Goal: Task Accomplishment & Management: Use online tool/utility

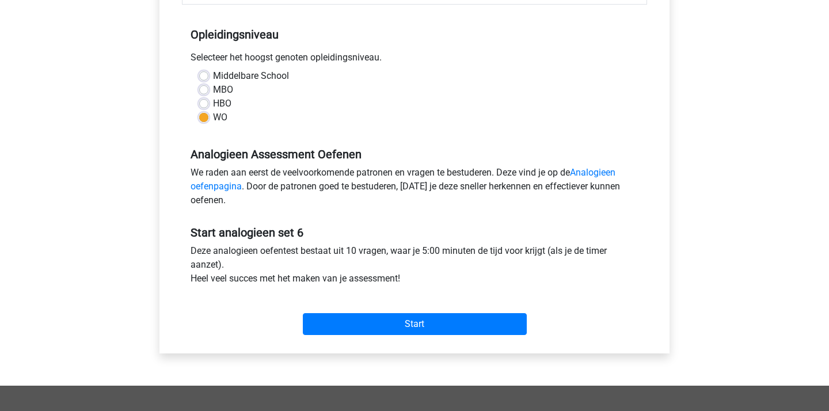
scroll to position [280, 0]
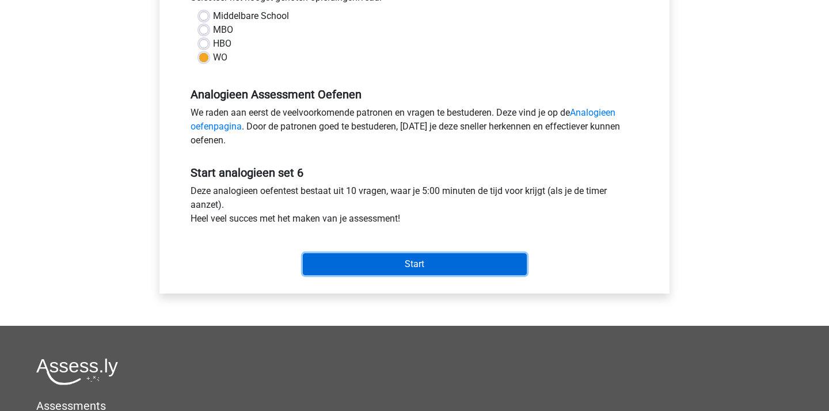
click at [433, 267] on input "Start" at bounding box center [415, 264] width 224 height 22
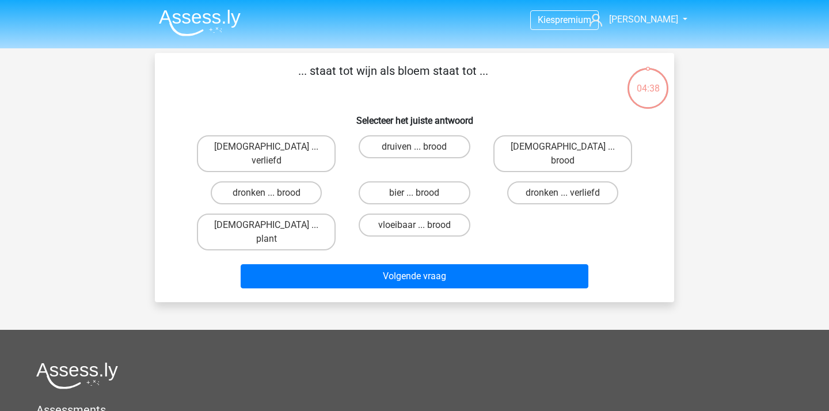
click at [421, 150] on input "druiven ... brood" at bounding box center [417, 150] width 7 height 7
radio input "true"
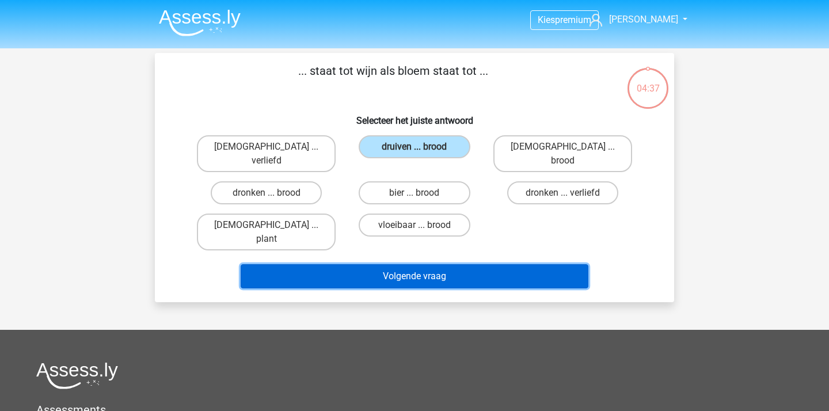
click at [420, 264] on button "Volgende vraag" at bounding box center [415, 276] width 348 height 24
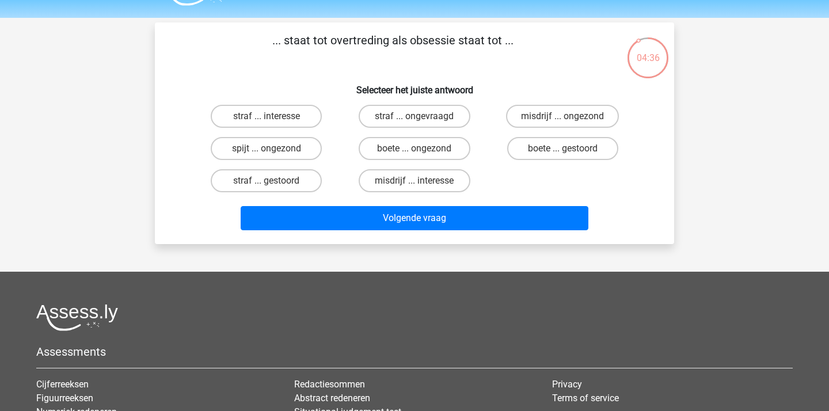
scroll to position [28, 0]
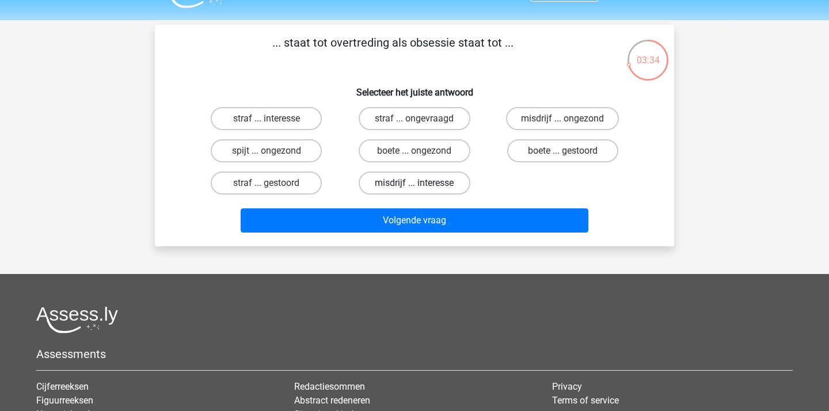
click at [430, 183] on label "misdrijf ... interesse" at bounding box center [413, 182] width 111 height 23
click at [422, 183] on input "misdrijf ... interesse" at bounding box center [417, 186] width 7 height 7
radio input "true"
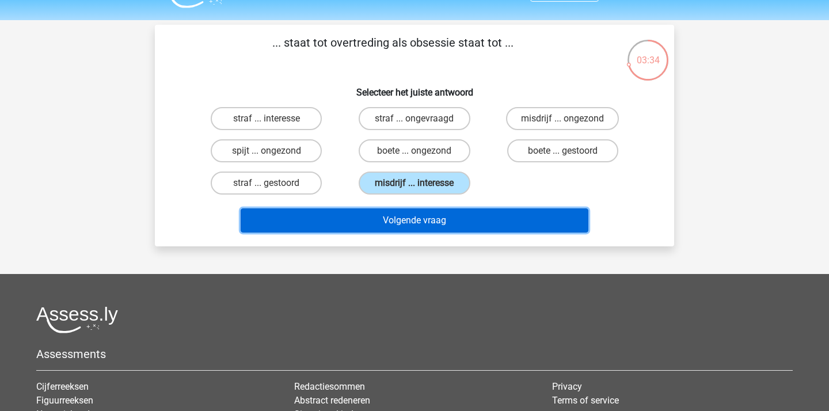
click at [422, 223] on button "Volgende vraag" at bounding box center [415, 220] width 348 height 24
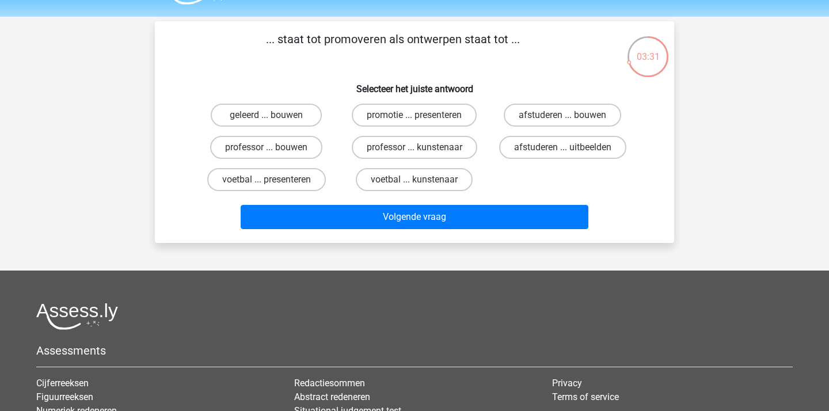
scroll to position [24, 0]
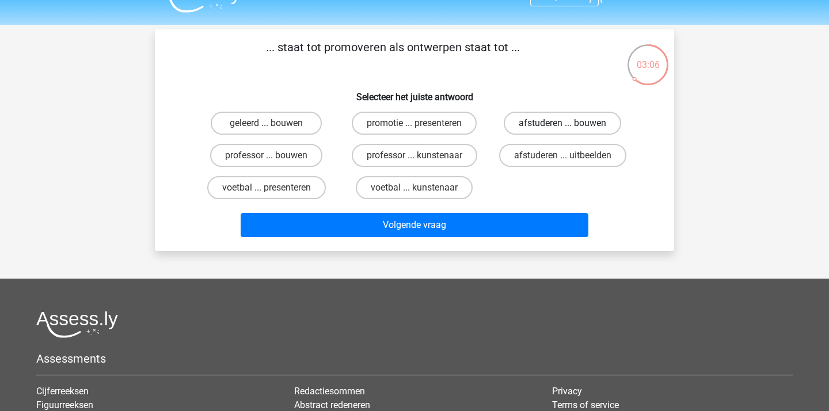
click at [567, 121] on label "afstuderen ... bouwen" at bounding box center [561, 123] width 117 height 23
click at [567, 123] on input "afstuderen ... bouwen" at bounding box center [565, 126] width 7 height 7
radio input "true"
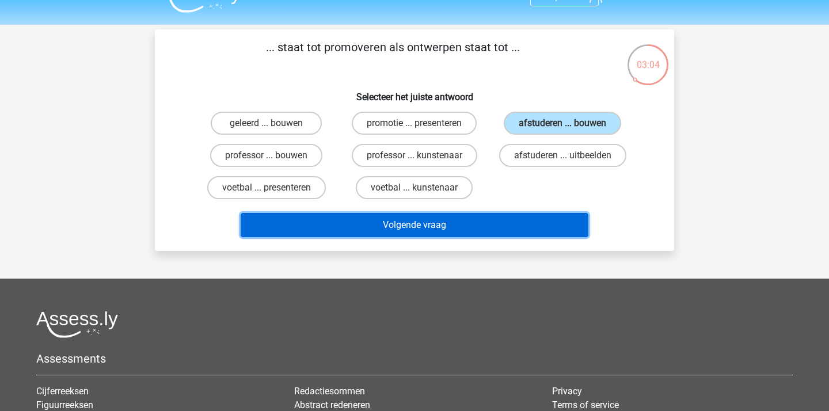
click at [518, 221] on button "Volgende vraag" at bounding box center [415, 225] width 348 height 24
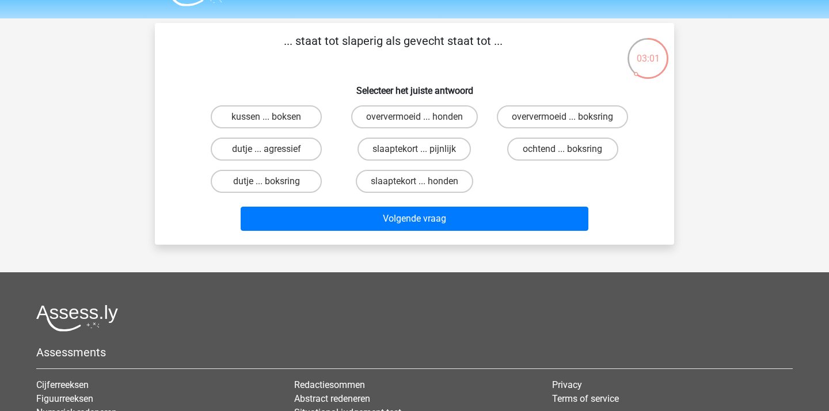
scroll to position [24, 0]
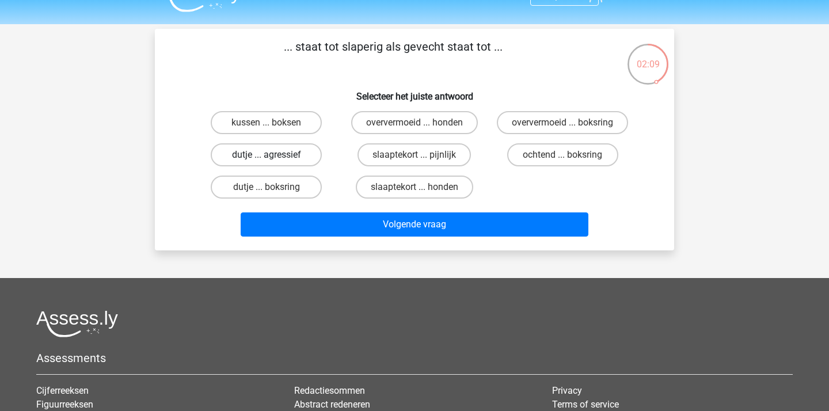
click at [270, 151] on label "dutje ... agressief" at bounding box center [266, 154] width 111 height 23
click at [270, 155] on input "dutje ... agressief" at bounding box center [269, 158] width 7 height 7
radio input "true"
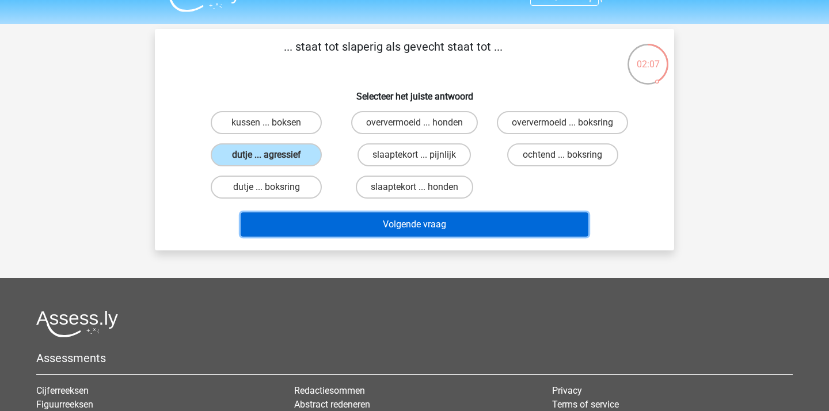
click at [364, 231] on button "Volgende vraag" at bounding box center [415, 224] width 348 height 24
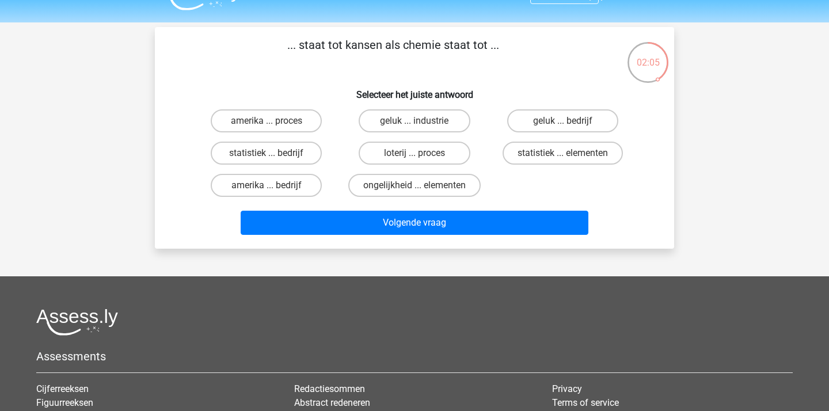
scroll to position [20, 0]
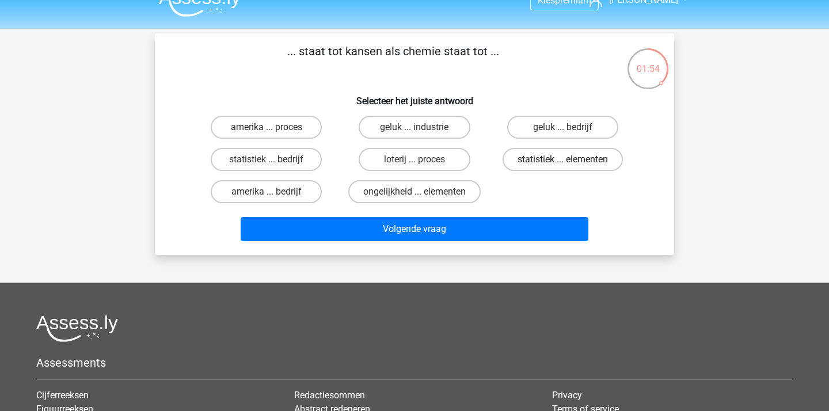
click at [556, 162] on label "statistiek ... elementen" at bounding box center [562, 159] width 120 height 23
click at [562, 162] on input "statistiek ... elementen" at bounding box center [565, 162] width 7 height 7
radio input "true"
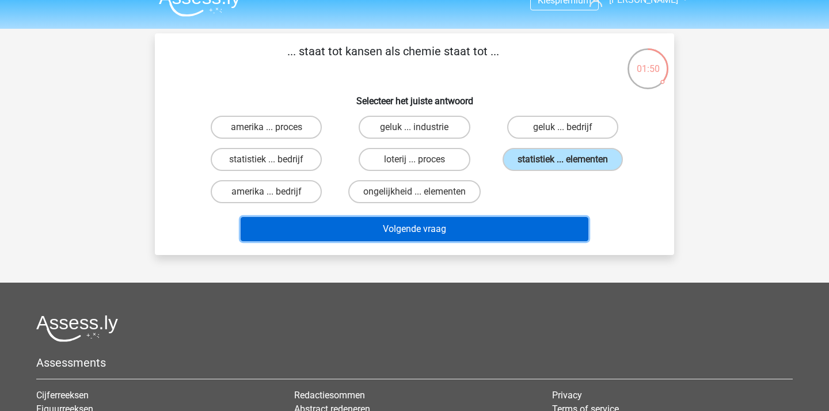
click at [448, 226] on button "Volgende vraag" at bounding box center [415, 229] width 348 height 24
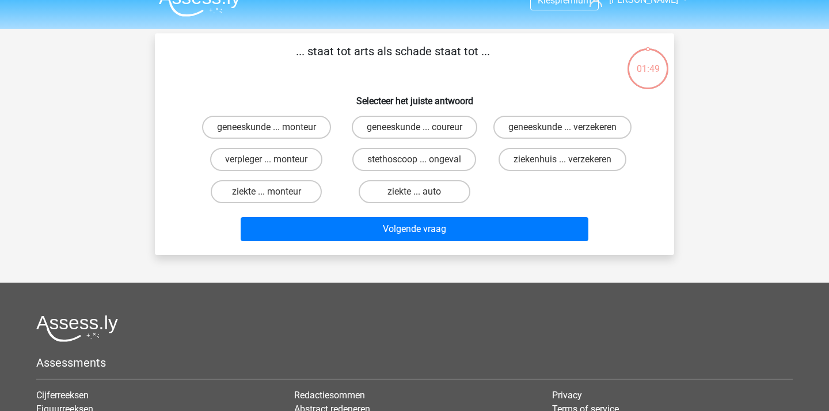
scroll to position [53, 0]
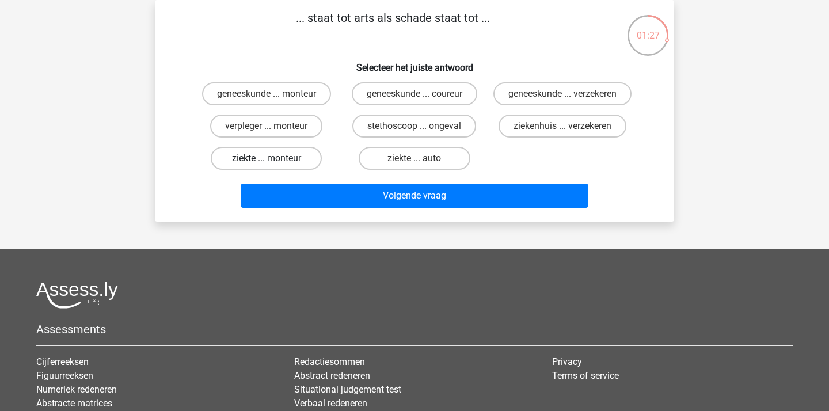
click at [281, 170] on label "ziekte ... monteur" at bounding box center [266, 158] width 111 height 23
click at [274, 166] on input "ziekte ... monteur" at bounding box center [269, 161] width 7 height 7
radio input "true"
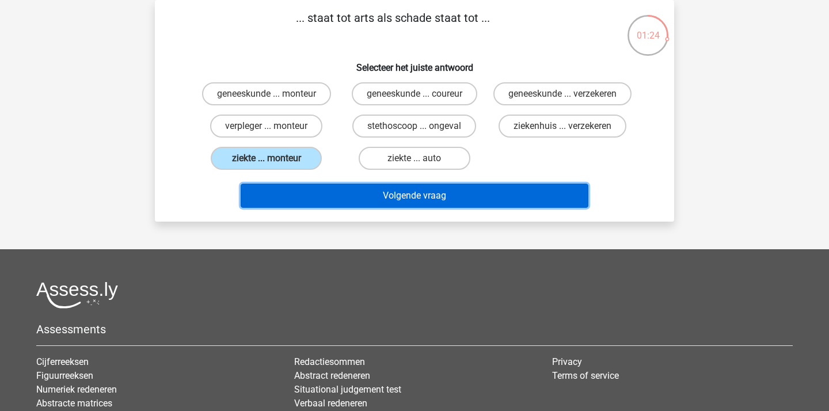
click at [387, 208] on button "Volgende vraag" at bounding box center [415, 196] width 348 height 24
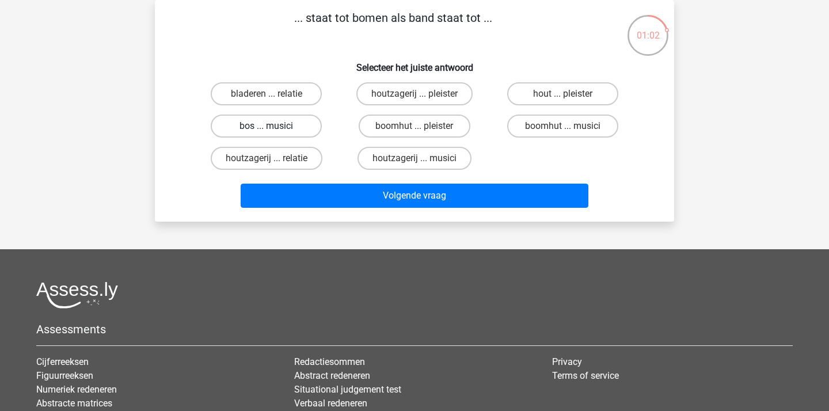
click at [265, 123] on label "bos ... musici" at bounding box center [266, 125] width 111 height 23
click at [266, 126] on input "bos ... musici" at bounding box center [269, 129] width 7 height 7
radio input "true"
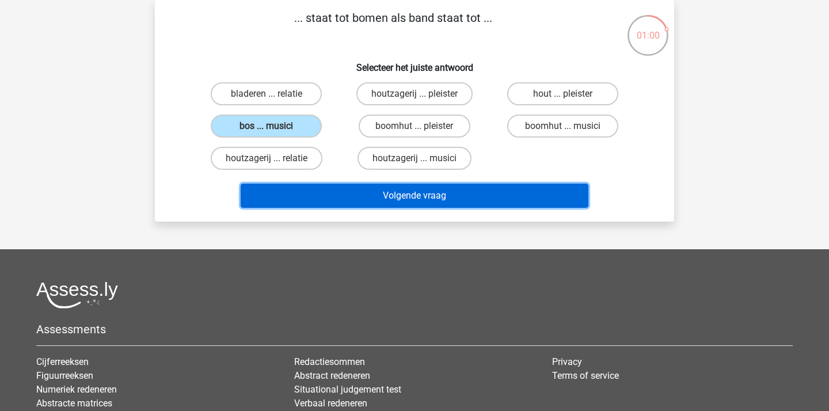
click at [354, 191] on button "Volgende vraag" at bounding box center [415, 196] width 348 height 24
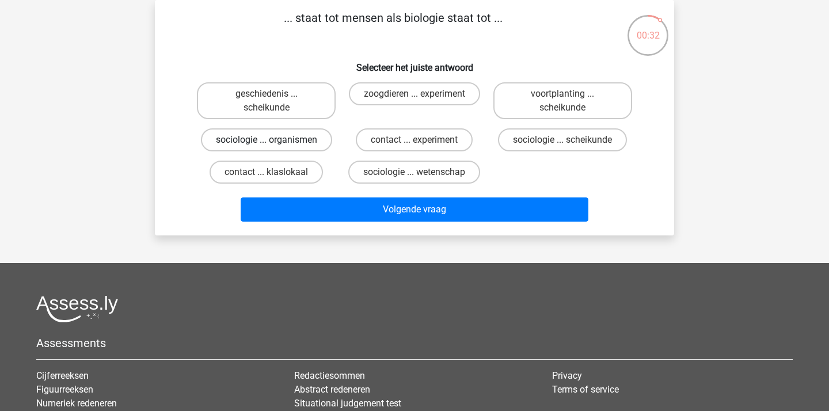
click at [297, 141] on label "sociologie ... organismen" at bounding box center [266, 139] width 131 height 23
click at [274, 141] on input "sociologie ... organismen" at bounding box center [269, 143] width 7 height 7
radio input "true"
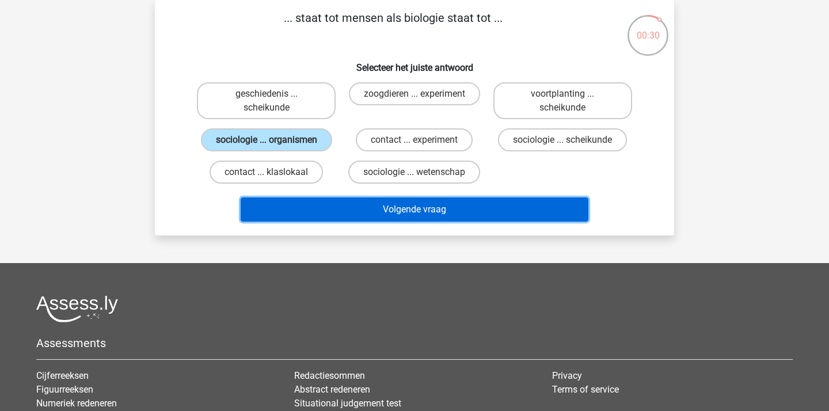
click at [348, 200] on button "Volgende vraag" at bounding box center [415, 209] width 348 height 24
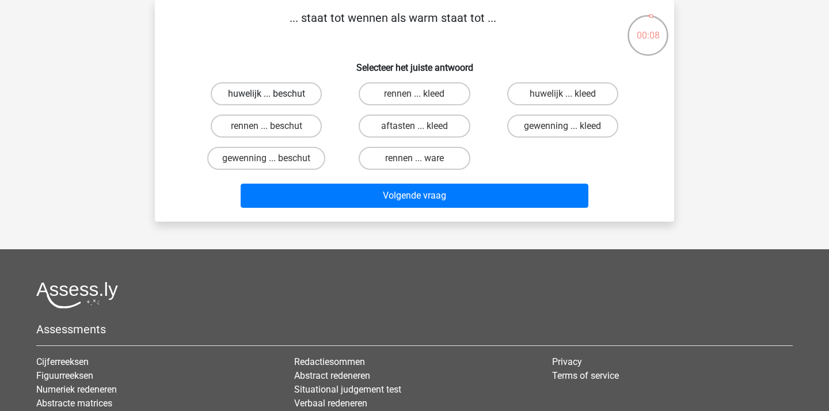
click at [299, 93] on label "huwelijk ... beschut" at bounding box center [266, 93] width 111 height 23
click at [274, 94] on input "huwelijk ... beschut" at bounding box center [269, 97] width 7 height 7
radio input "true"
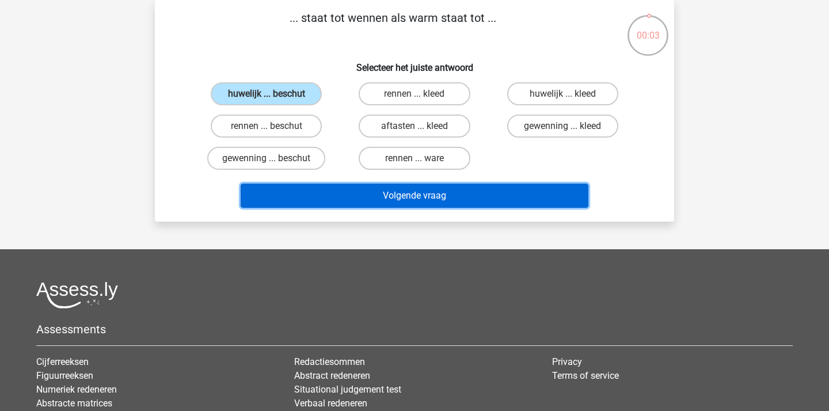
click at [384, 193] on button "Volgende vraag" at bounding box center [415, 196] width 348 height 24
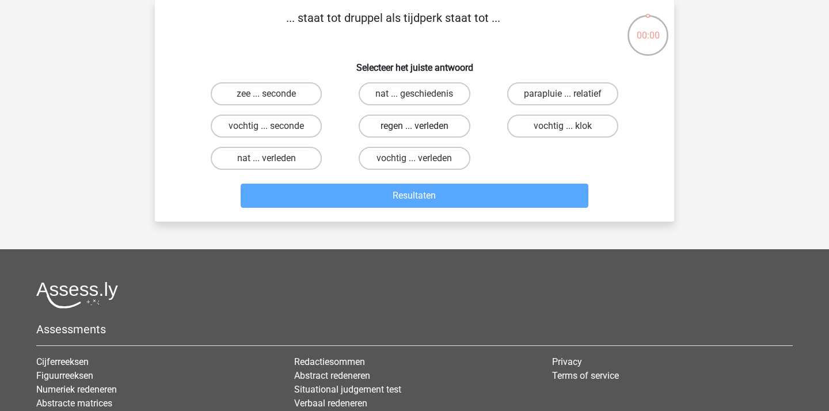
click at [434, 128] on label "regen ... verleden" at bounding box center [413, 125] width 111 height 23
click at [422, 128] on input "regen ... verleden" at bounding box center [417, 129] width 7 height 7
radio input "true"
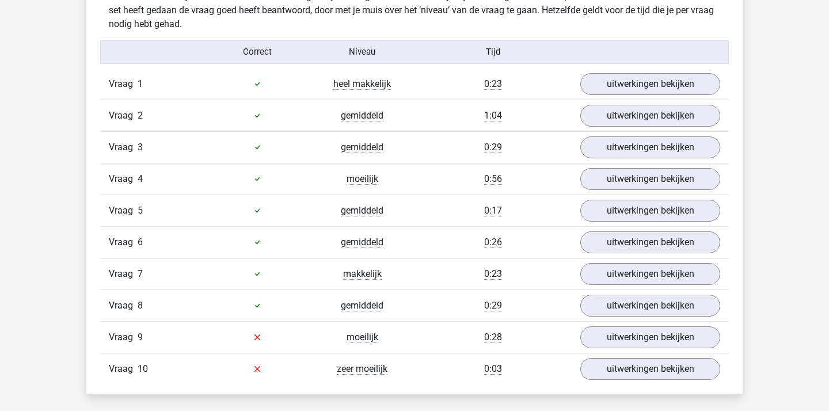
scroll to position [926, 0]
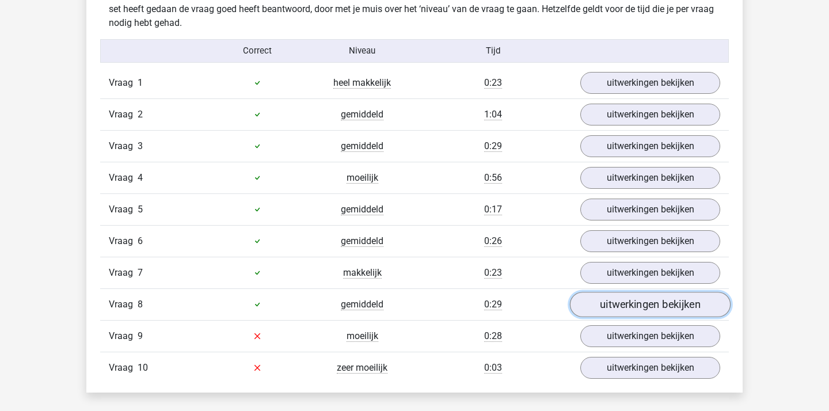
click at [613, 310] on link "uitwerkingen bekijken" at bounding box center [650, 304] width 161 height 25
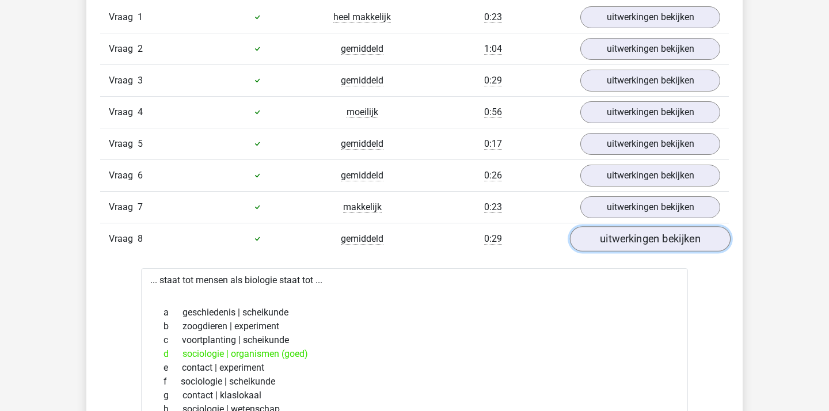
scroll to position [993, 0]
click at [622, 237] on link "uitwerkingen bekijken" at bounding box center [650, 237] width 161 height 25
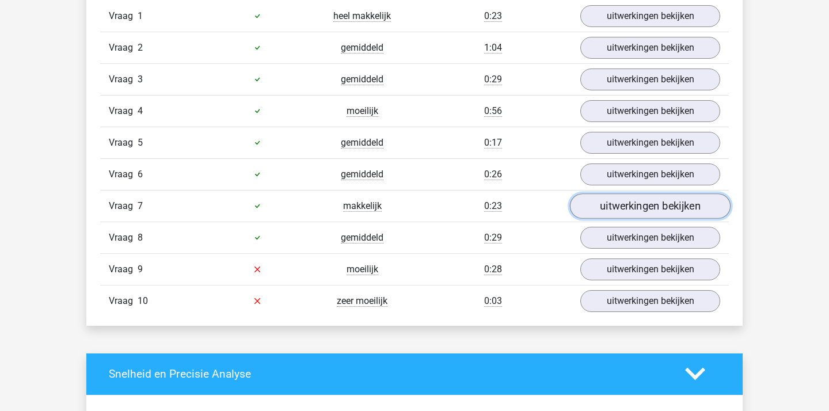
click at [622, 203] on link "uitwerkingen bekijken" at bounding box center [650, 205] width 161 height 25
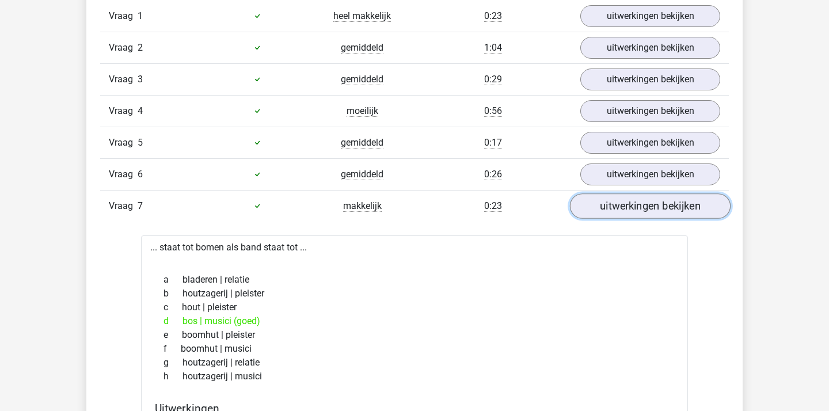
click at [622, 203] on link "uitwerkingen bekijken" at bounding box center [650, 205] width 161 height 25
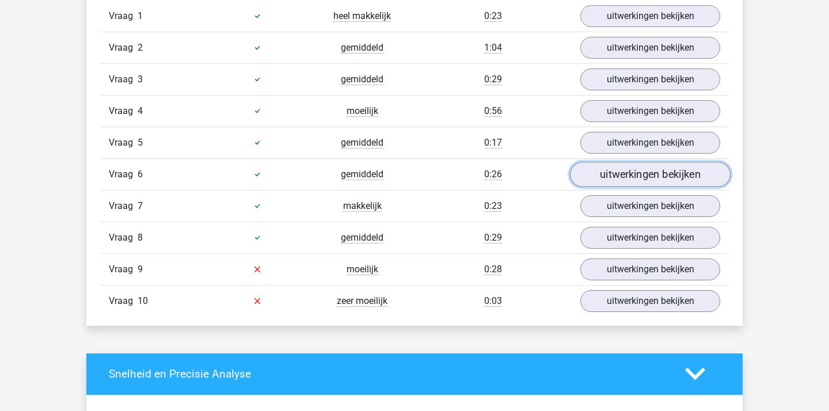
click at [627, 178] on link "uitwerkingen bekijken" at bounding box center [650, 174] width 161 height 25
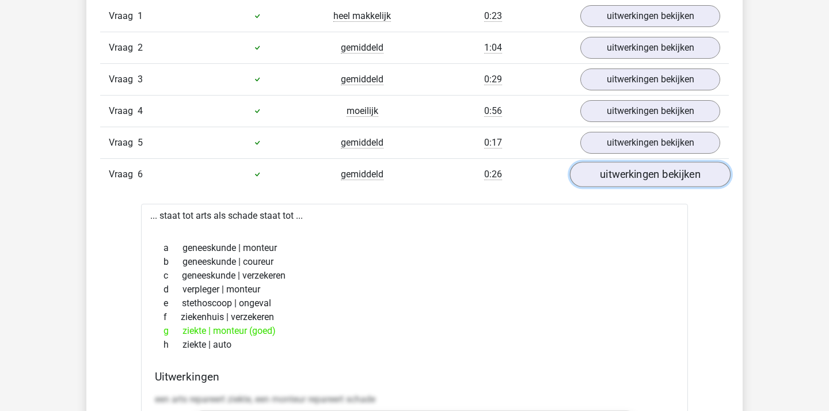
click at [627, 178] on link "uitwerkingen bekijken" at bounding box center [650, 174] width 161 height 25
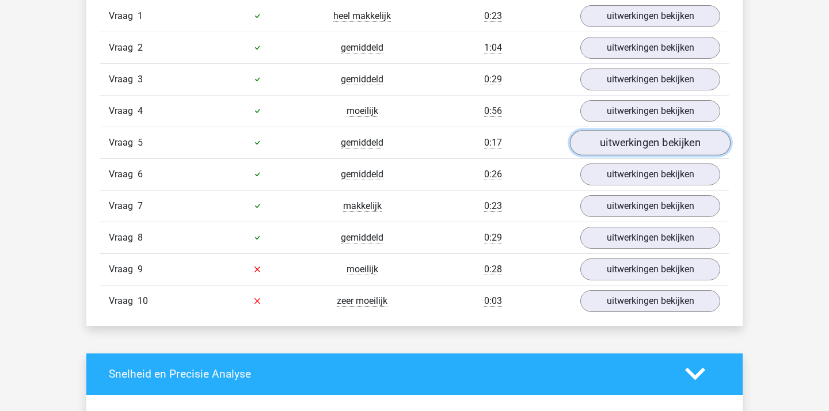
click at [630, 146] on link "uitwerkingen bekijken" at bounding box center [650, 142] width 161 height 25
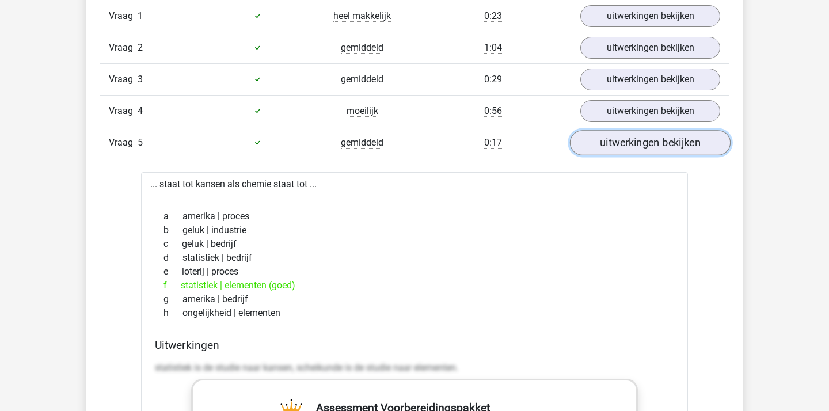
click at [630, 146] on link "uitwerkingen bekijken" at bounding box center [650, 142] width 161 height 25
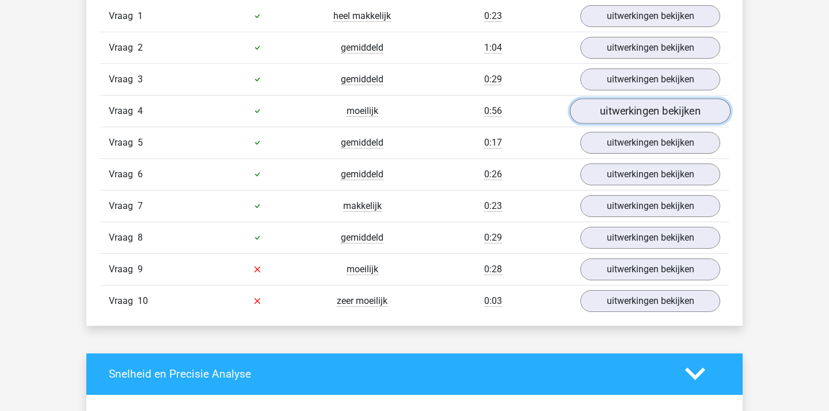
click at [627, 120] on link "uitwerkingen bekijken" at bounding box center [650, 110] width 161 height 25
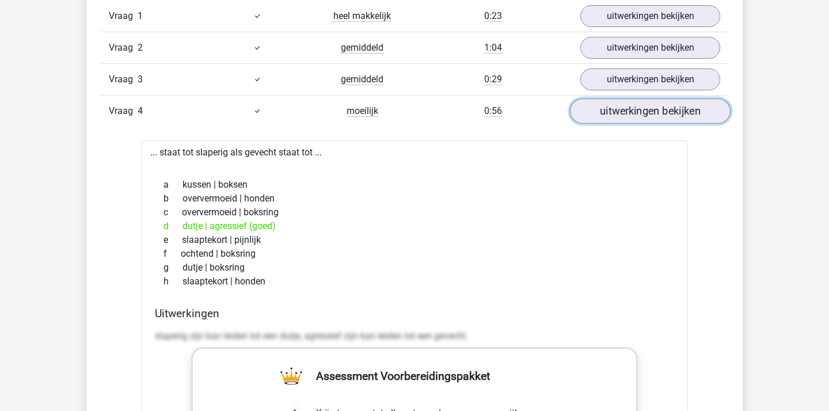
click at [627, 120] on link "uitwerkingen bekijken" at bounding box center [650, 110] width 161 height 25
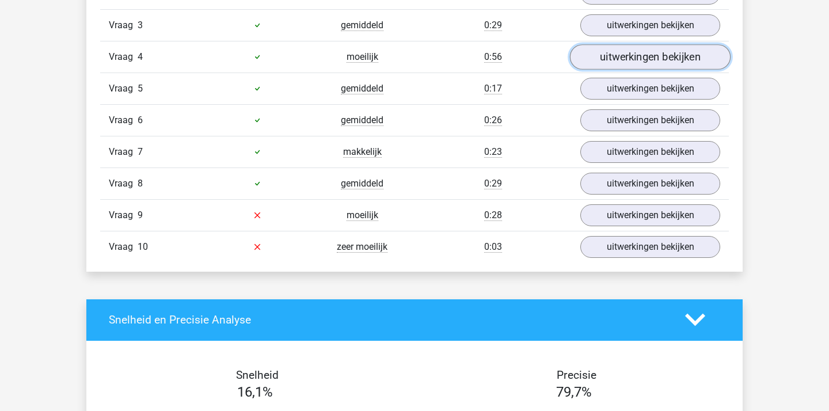
scroll to position [1048, 0]
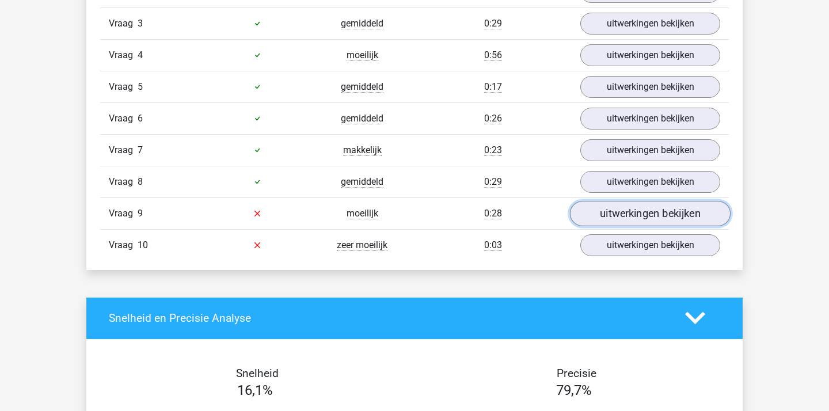
click at [623, 205] on link "uitwerkingen bekijken" at bounding box center [650, 213] width 161 height 25
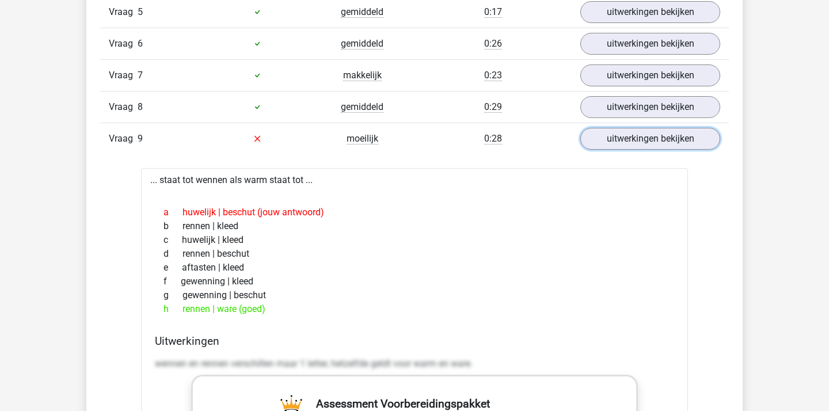
scroll to position [1143, 0]
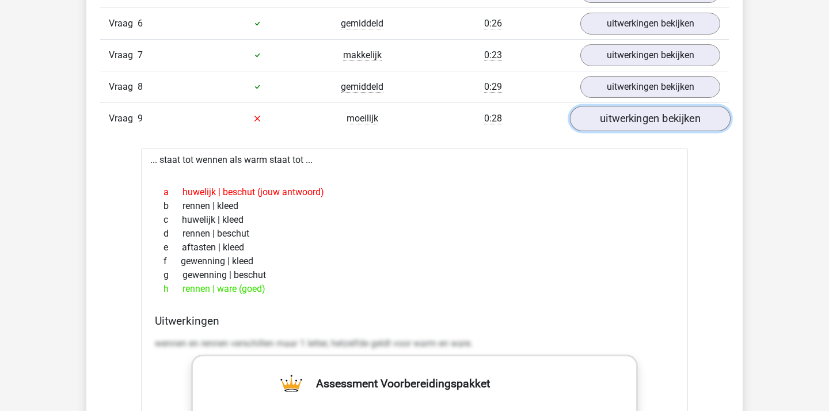
click at [613, 123] on link "uitwerkingen bekijken" at bounding box center [650, 118] width 161 height 25
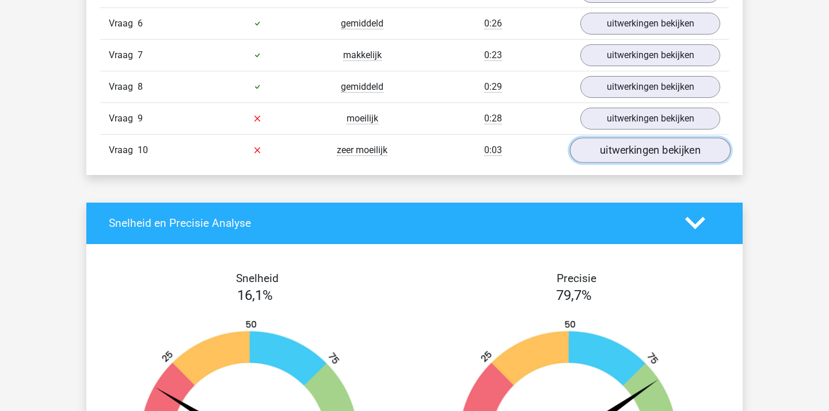
click at [609, 150] on link "uitwerkingen bekijken" at bounding box center [650, 150] width 161 height 25
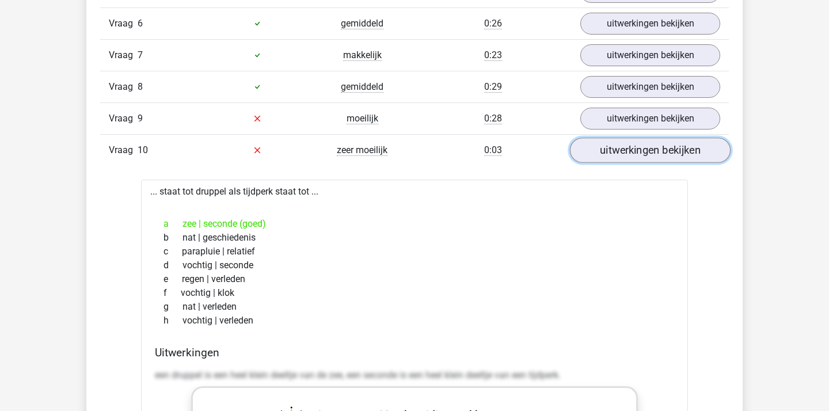
click at [604, 157] on link "uitwerkingen bekijken" at bounding box center [650, 150] width 161 height 25
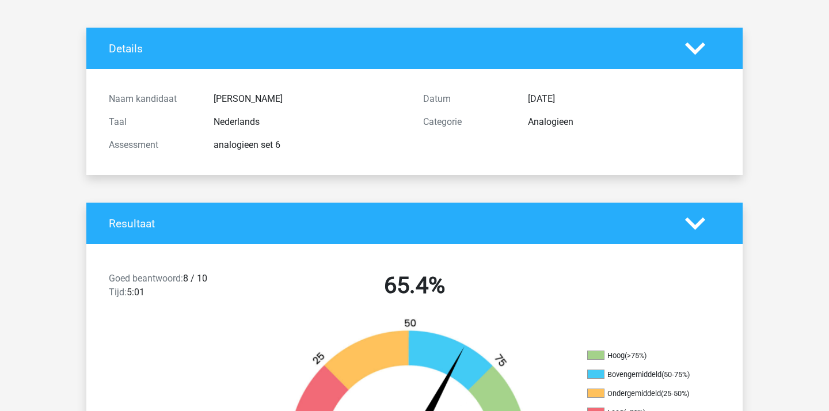
scroll to position [0, 0]
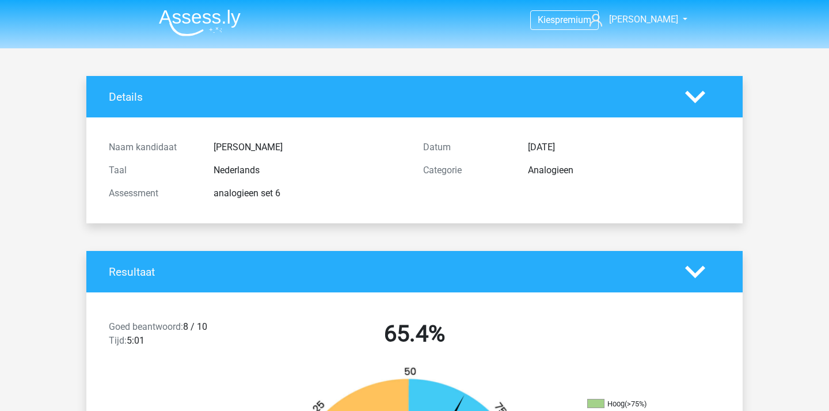
click at [231, 28] on img at bounding box center [200, 22] width 82 height 27
